Goal: Find contact information: Find contact information

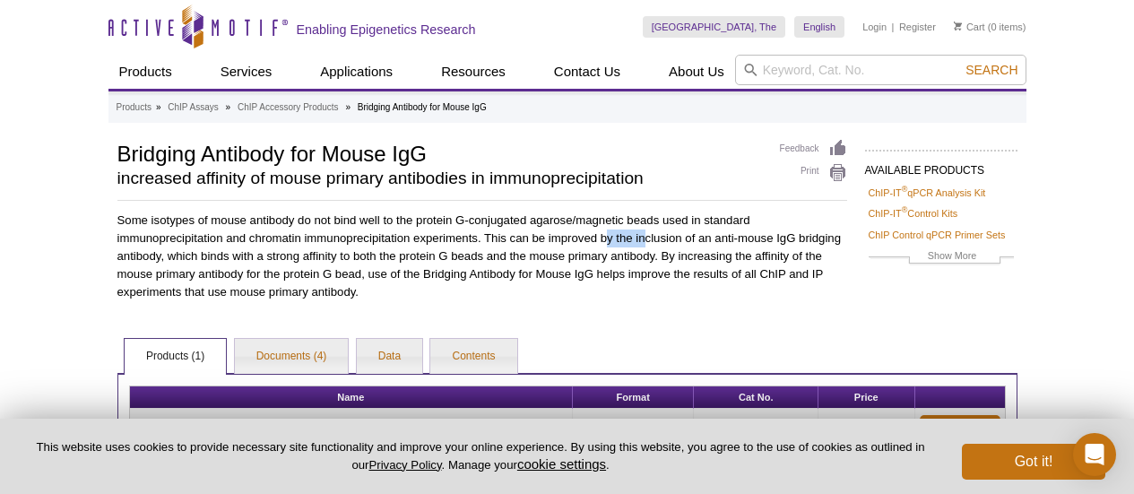
drag, startPoint x: 605, startPoint y: 234, endPoint x: 645, endPoint y: 244, distance: 40.7
click at [645, 244] on p "Some isotypes of mouse antibody do not bind well to the protein G-conjugated ag…" at bounding box center [482, 257] width 730 height 90
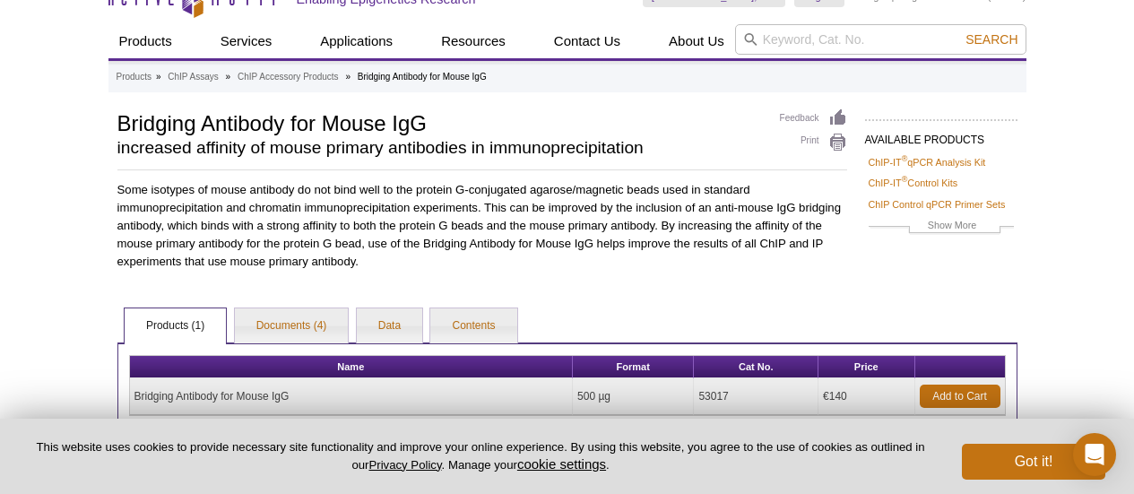
scroll to position [32, 0]
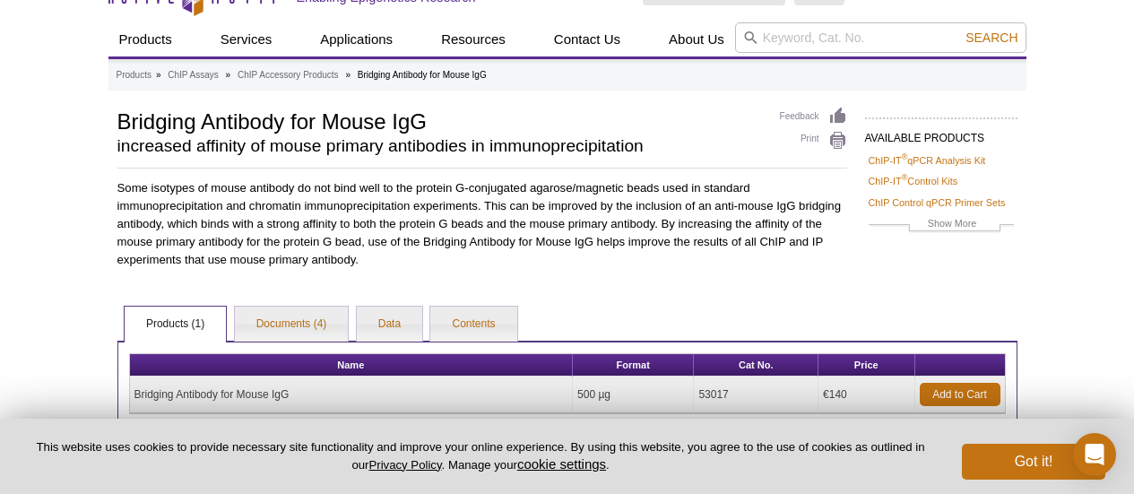
click at [393, 266] on div "AVAILABLE PRODUCTS ChIP-IT ® qPCR Analysis Kit ChIP-IT ® Control Kits ChIP Cont…" at bounding box center [567, 274] width 918 height 334
click at [402, 264] on p "Some isotypes of mouse antibody do not bind well to the protein G-conjugated ag…" at bounding box center [482, 224] width 730 height 90
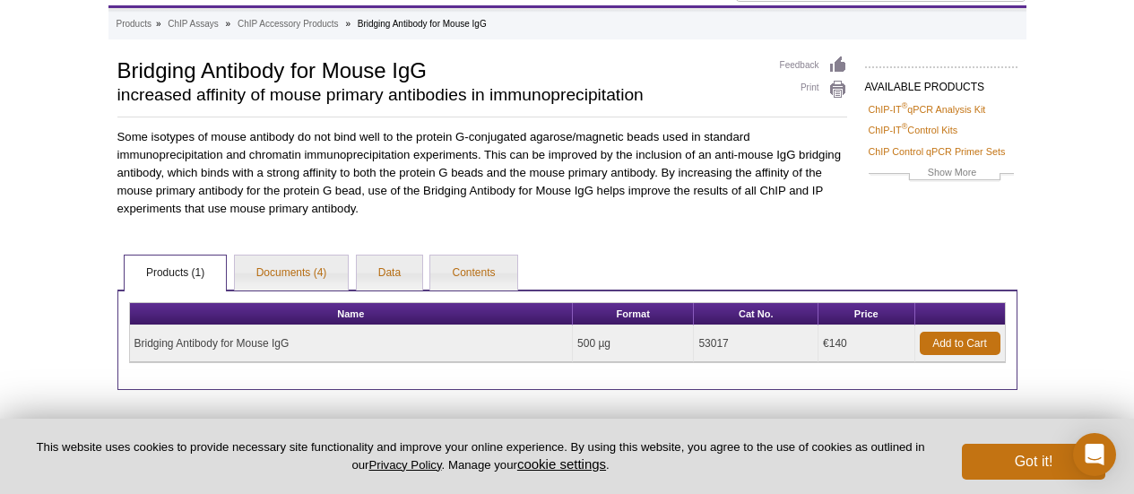
scroll to position [84, 0]
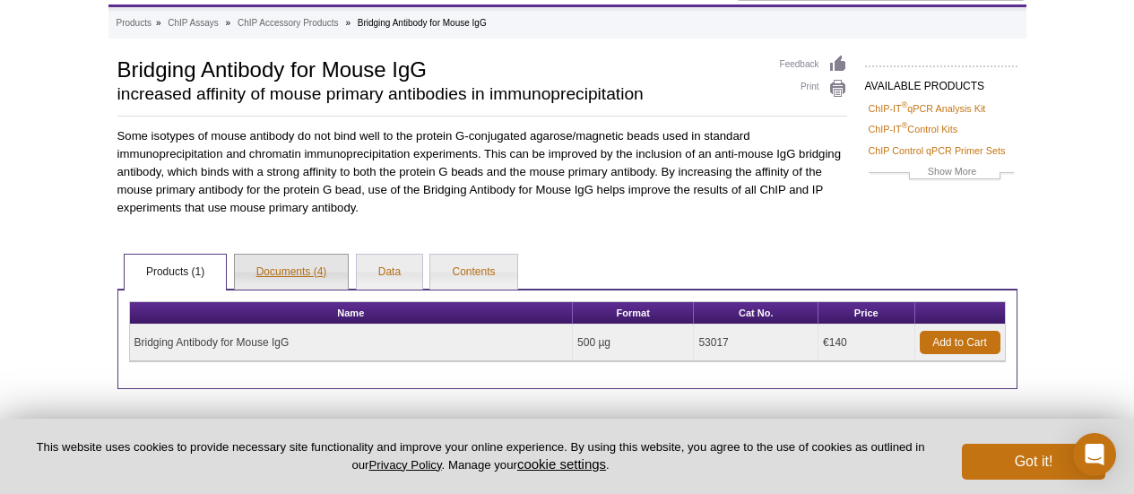
click at [288, 265] on link "Documents (4)" at bounding box center [292, 273] width 114 height 36
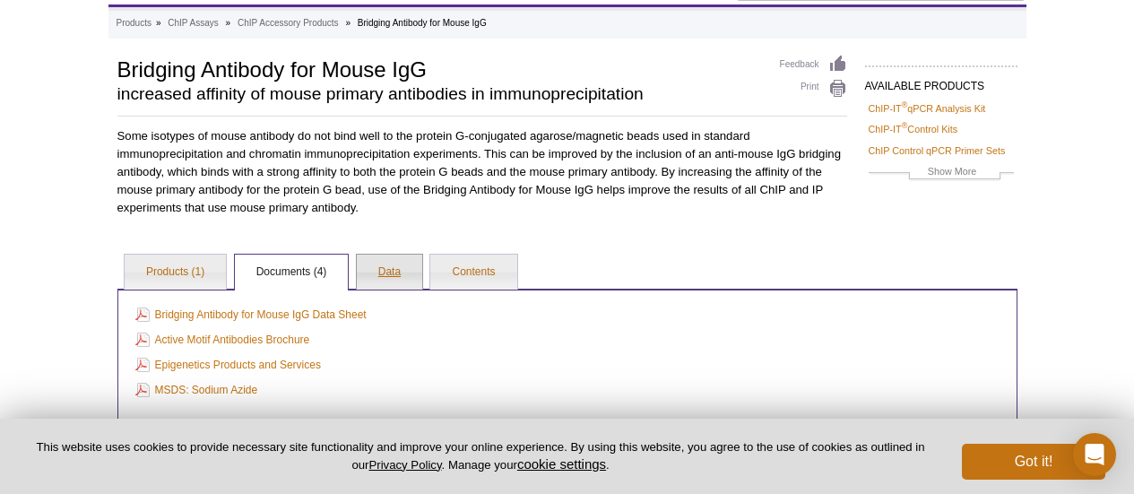
click at [378, 268] on link "Data" at bounding box center [389, 273] width 65 height 36
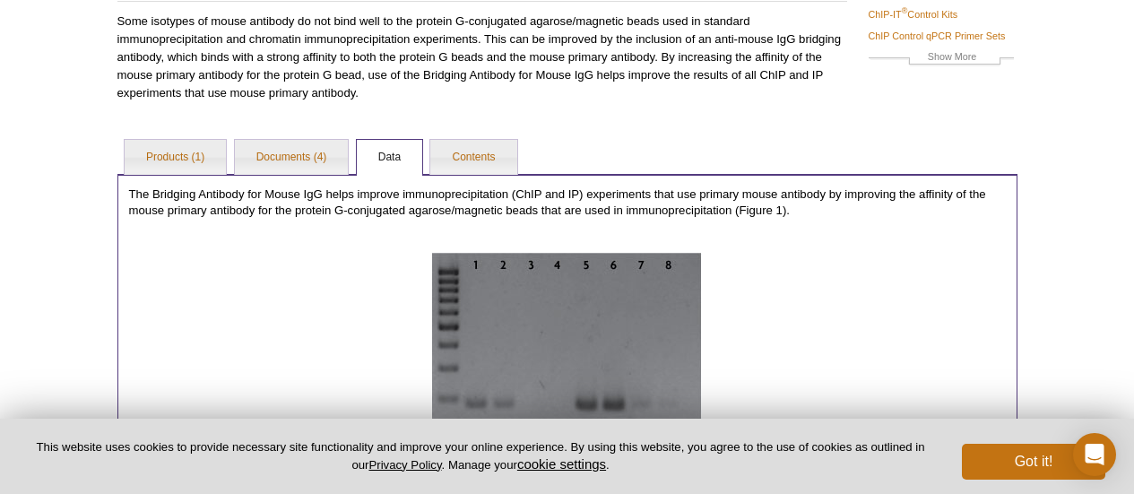
scroll to position [196, 0]
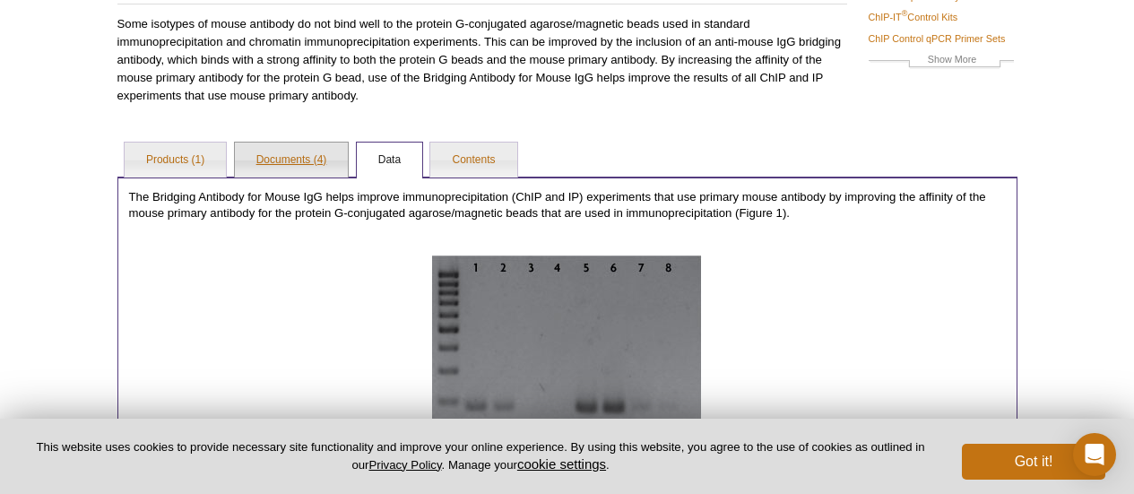
click at [302, 146] on link "Documents (4)" at bounding box center [292, 161] width 114 height 36
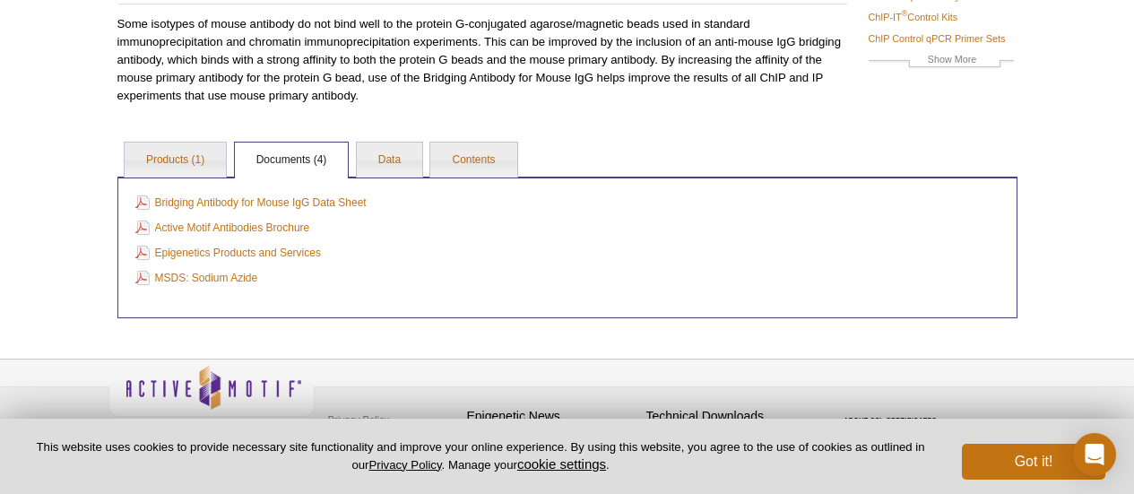
scroll to position [218, 0]
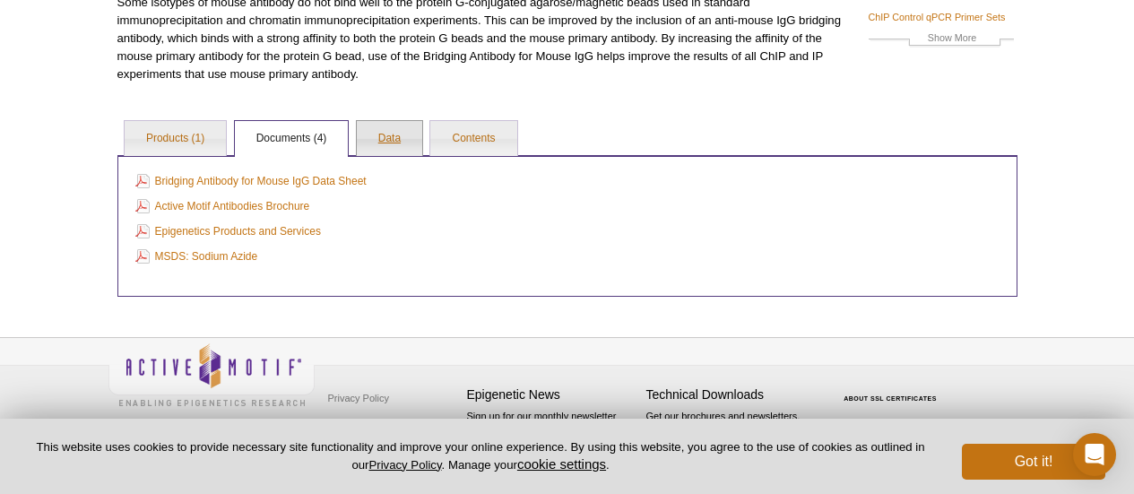
click at [372, 131] on link "Data" at bounding box center [389, 139] width 65 height 36
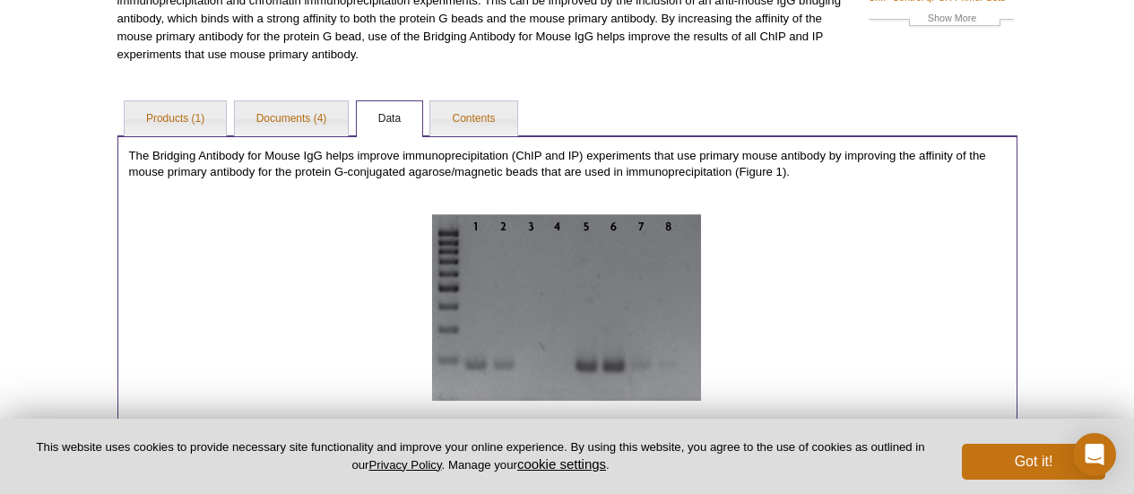
scroll to position [237, 0]
click at [318, 119] on link "Documents (4)" at bounding box center [292, 120] width 114 height 36
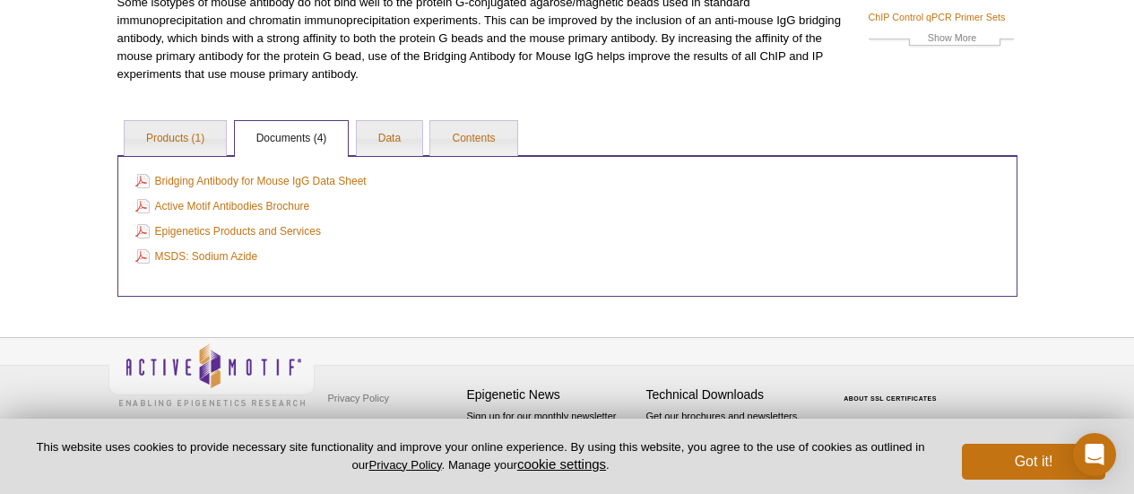
scroll to position [218, 0]
click at [466, 126] on link "Contents" at bounding box center [473, 139] width 86 height 36
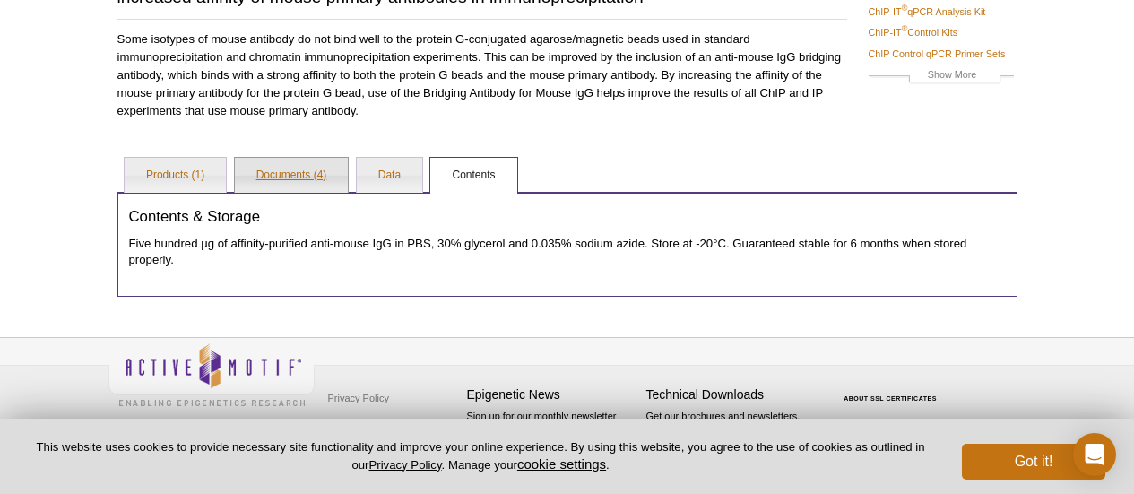
click at [322, 180] on link "Documents (4)" at bounding box center [292, 176] width 114 height 36
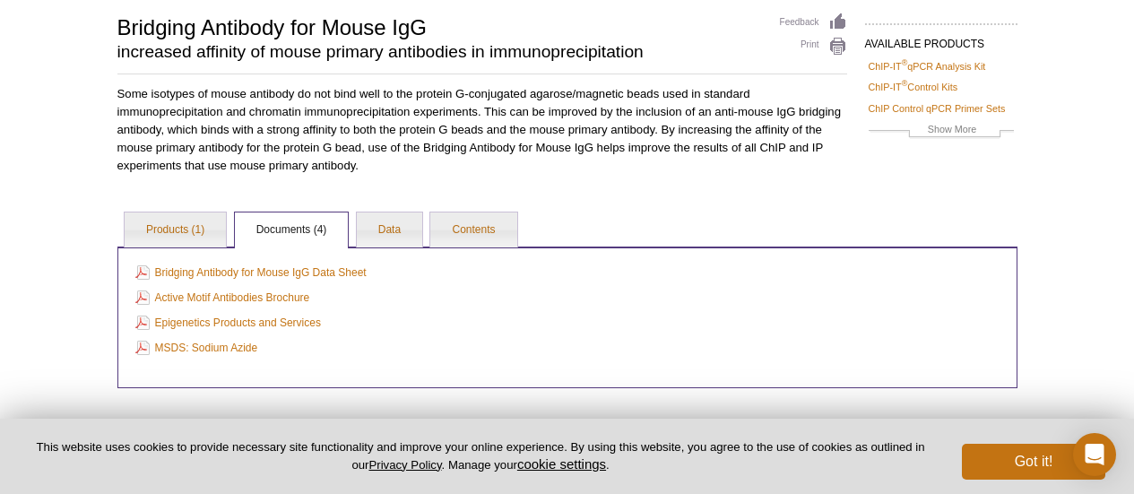
scroll to position [122, 0]
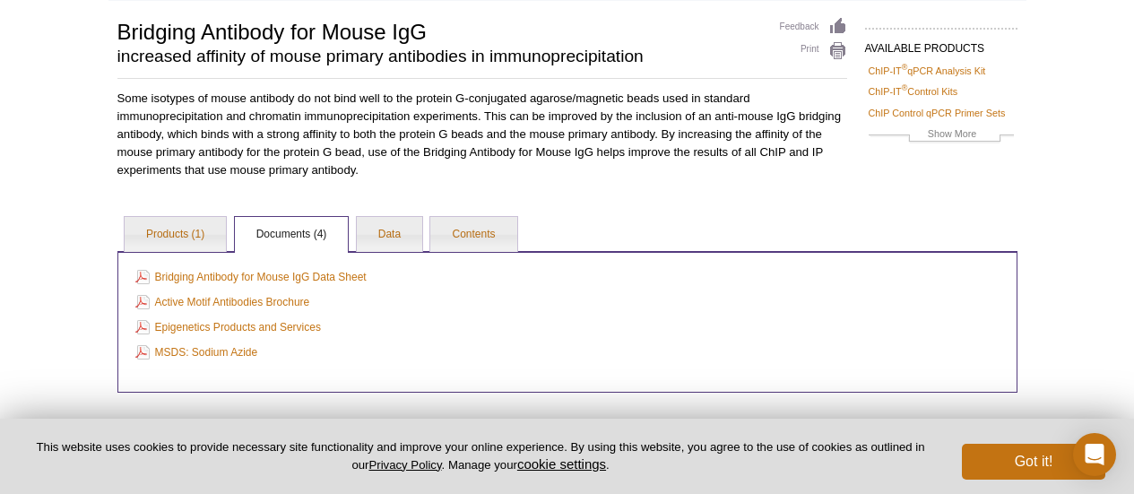
click at [4, 87] on div "Active Motif Logo Enabling Epigenetics Research 0 Search Skip to content Active…" at bounding box center [567, 234] width 1134 height 712
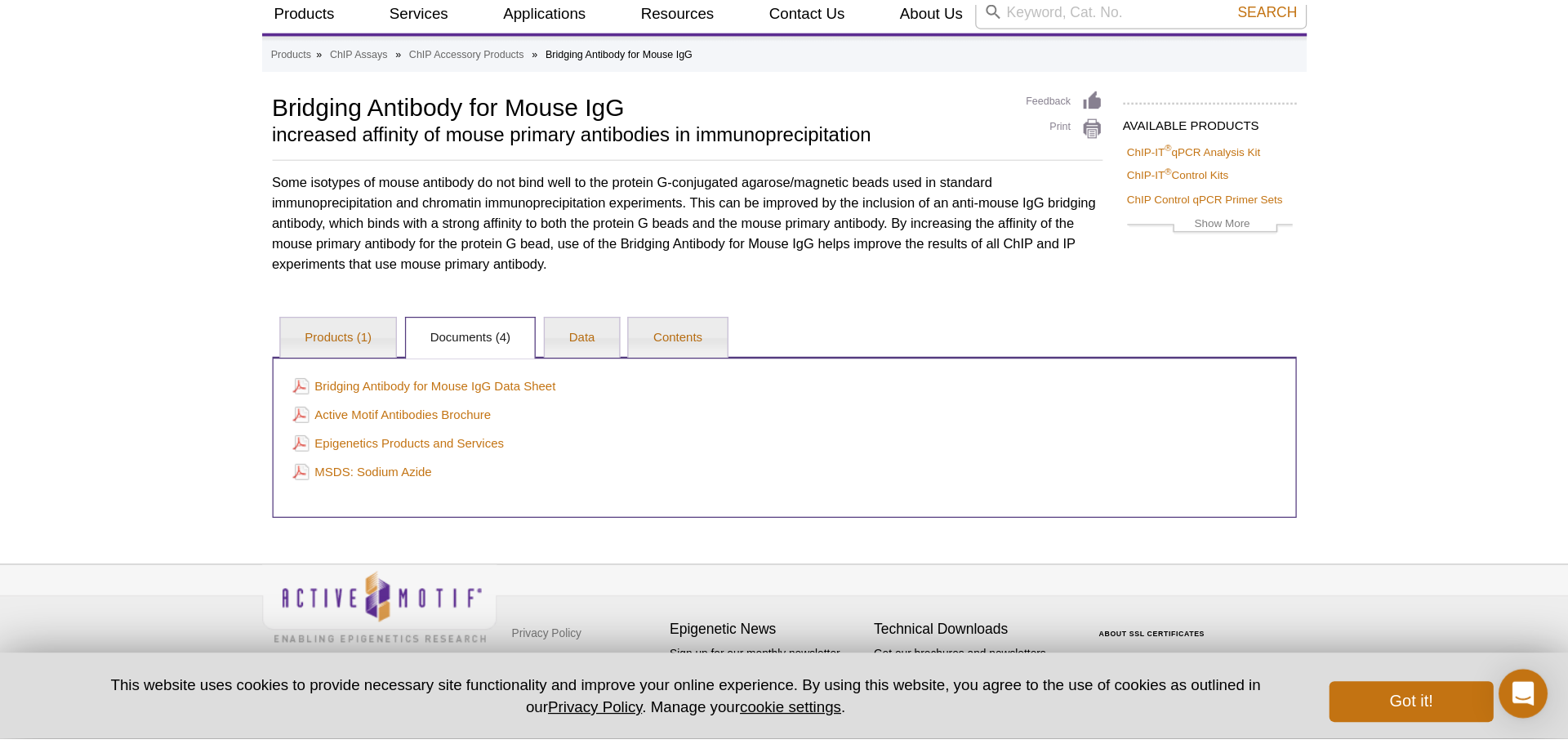
scroll to position [0, 0]
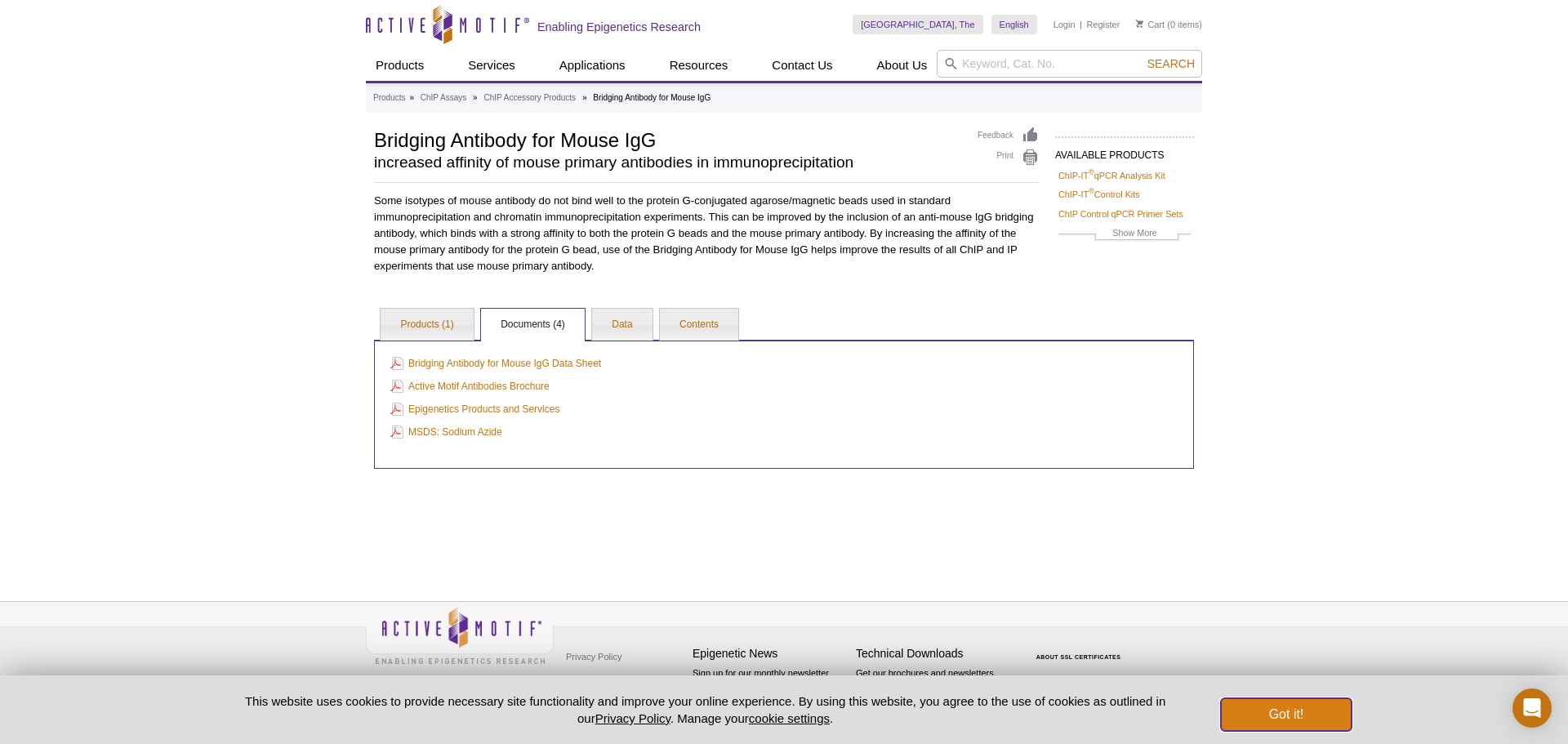
click at [1032, 449] on button "Got it!" at bounding box center [1286, 715] width 130 height 33
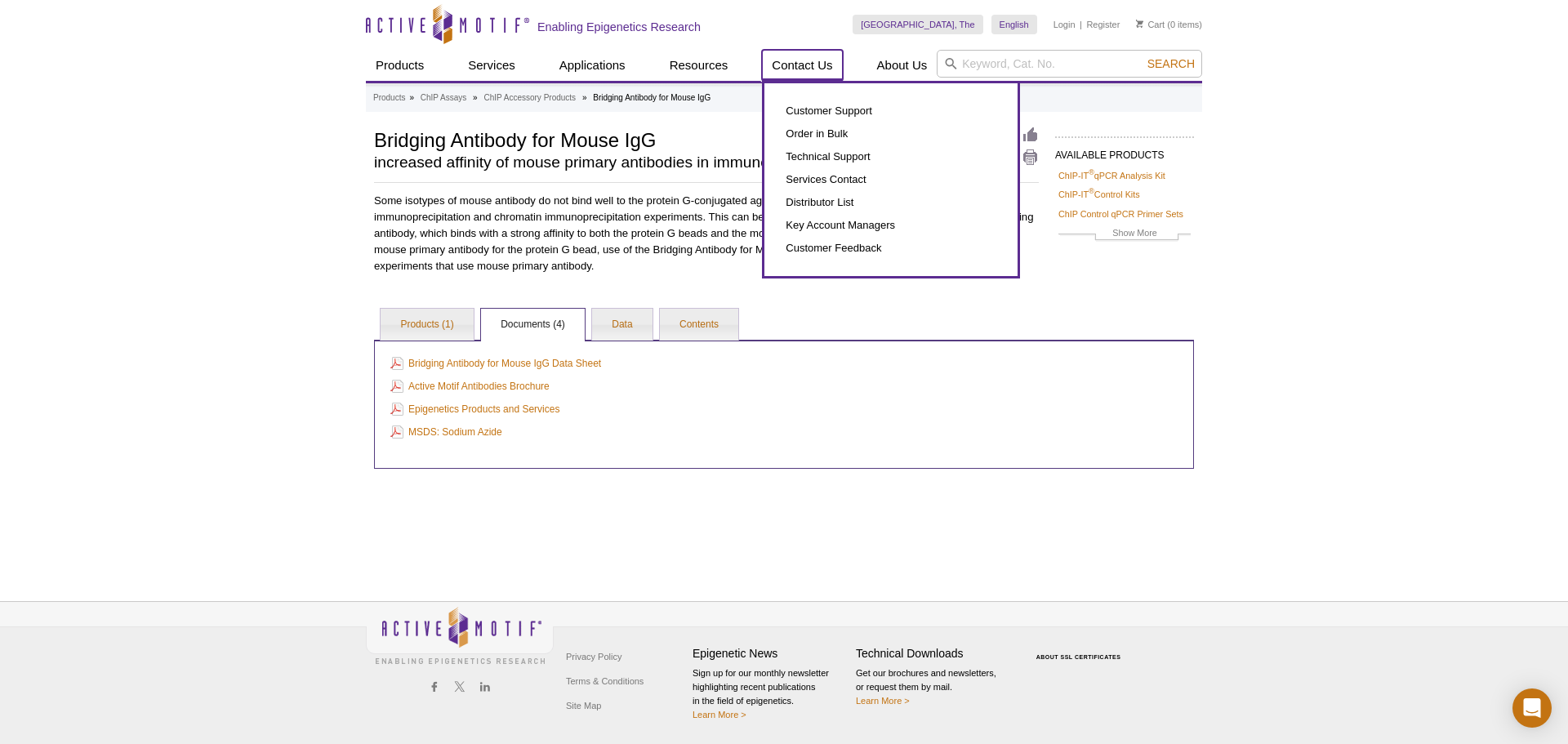
click at [802, 60] on link "Contact Us" at bounding box center [803, 66] width 80 height 31
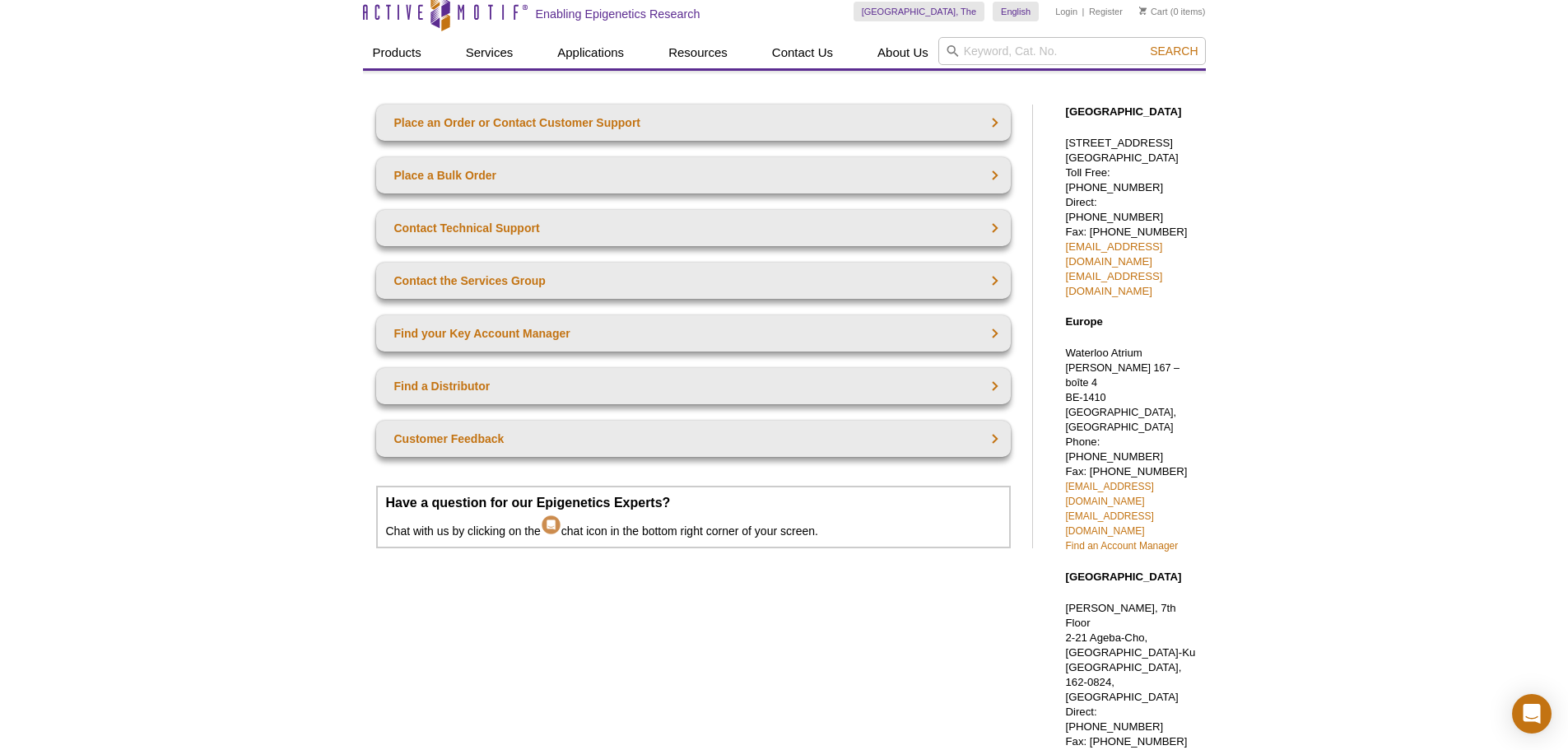
scroll to position [83, 0]
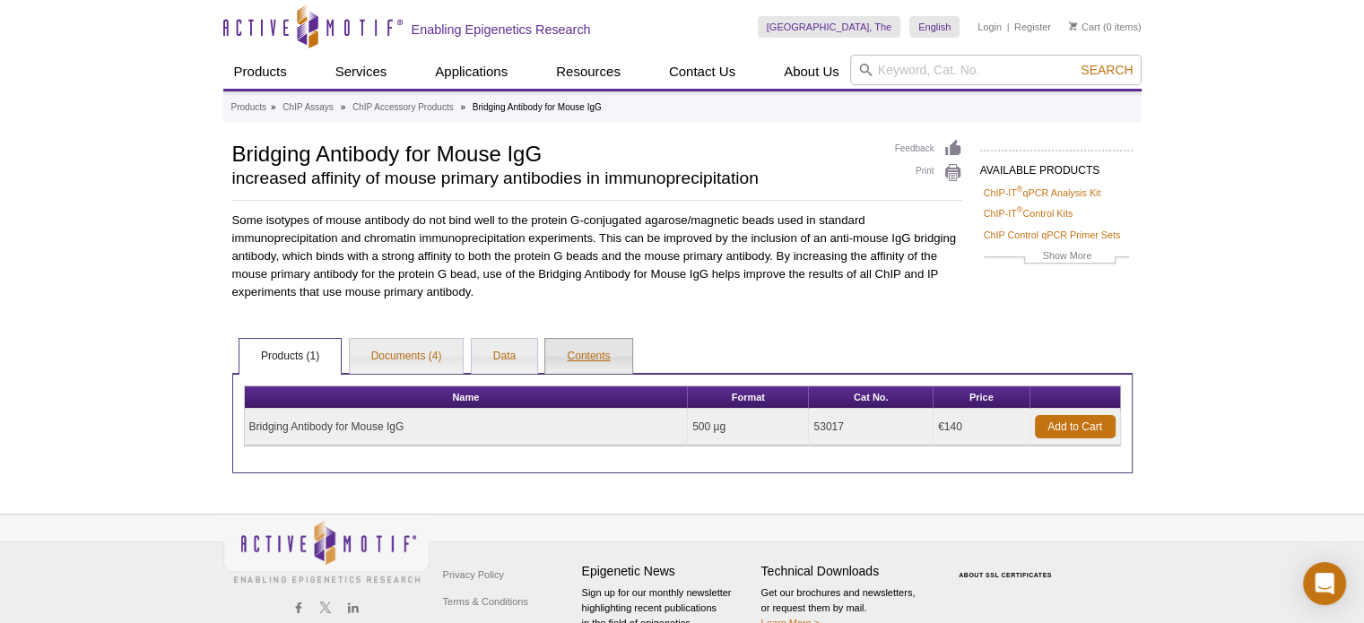
click at [585, 355] on link "Contents" at bounding box center [588, 357] width 86 height 36
